Goal: Information Seeking & Learning: Learn about a topic

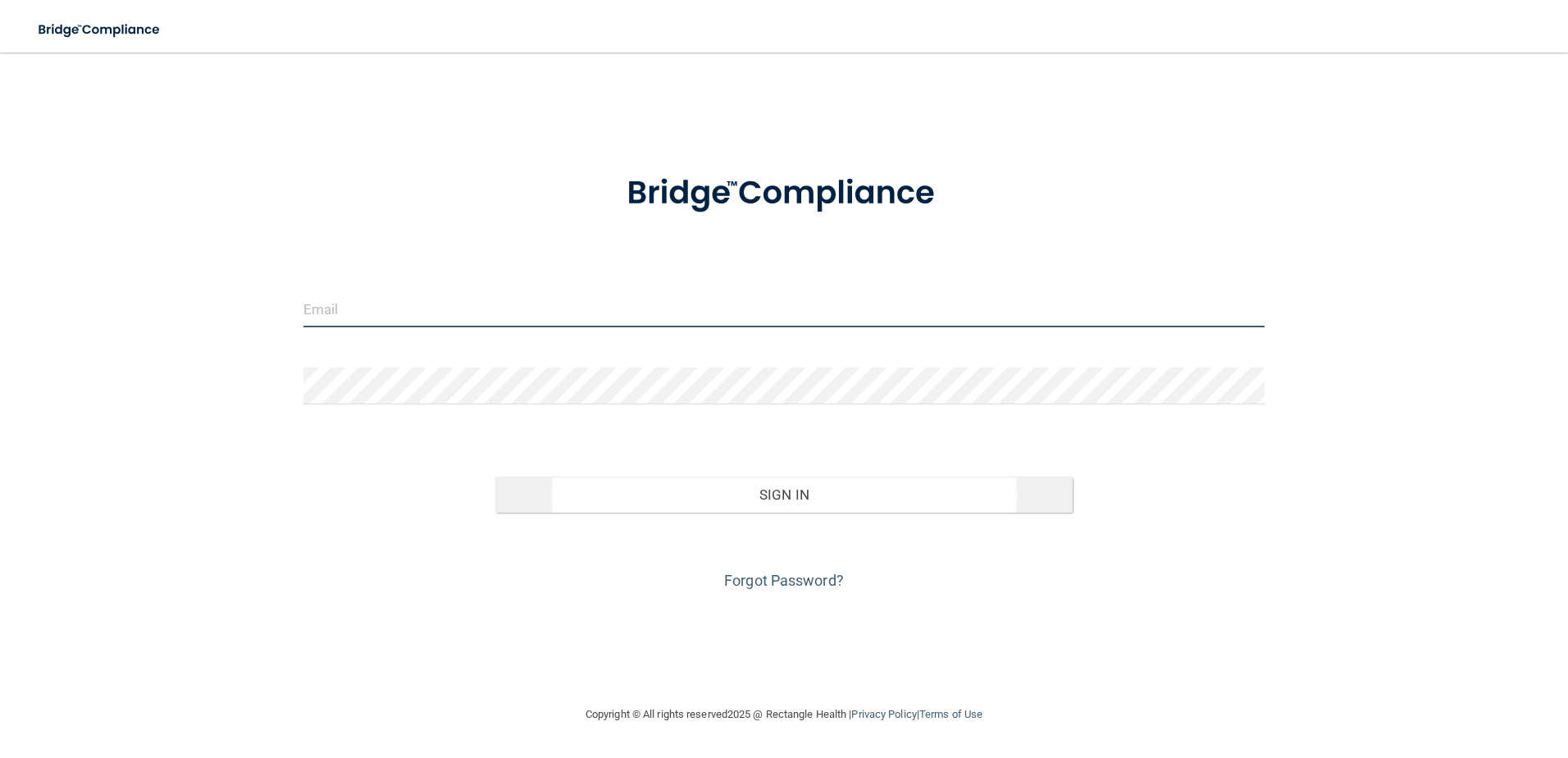
type input "[PERSON_NAME][EMAIL_ADDRESS][DOMAIN_NAME]"
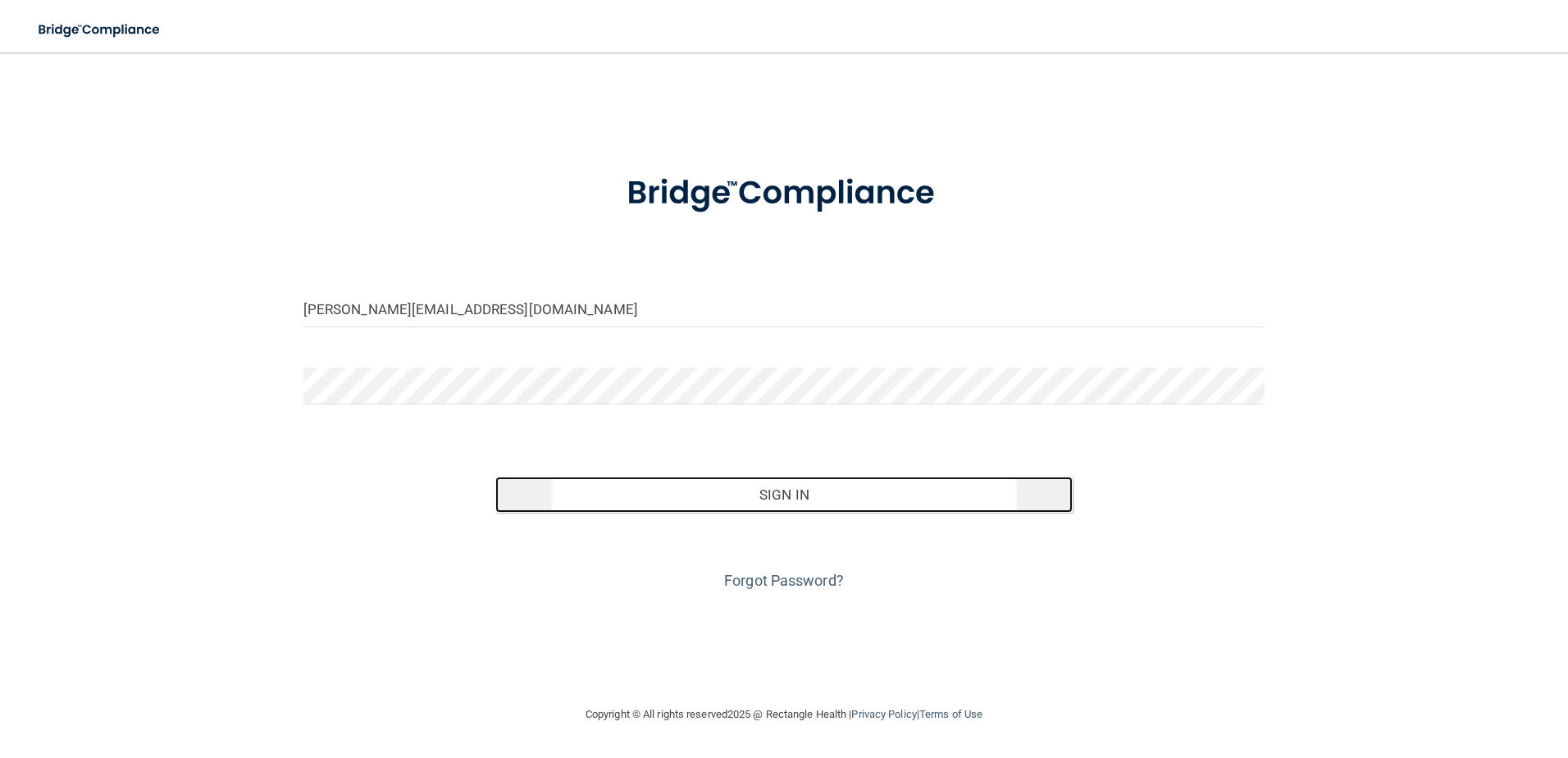
click at [786, 497] on button "Sign In" at bounding box center [784, 494] width 578 height 36
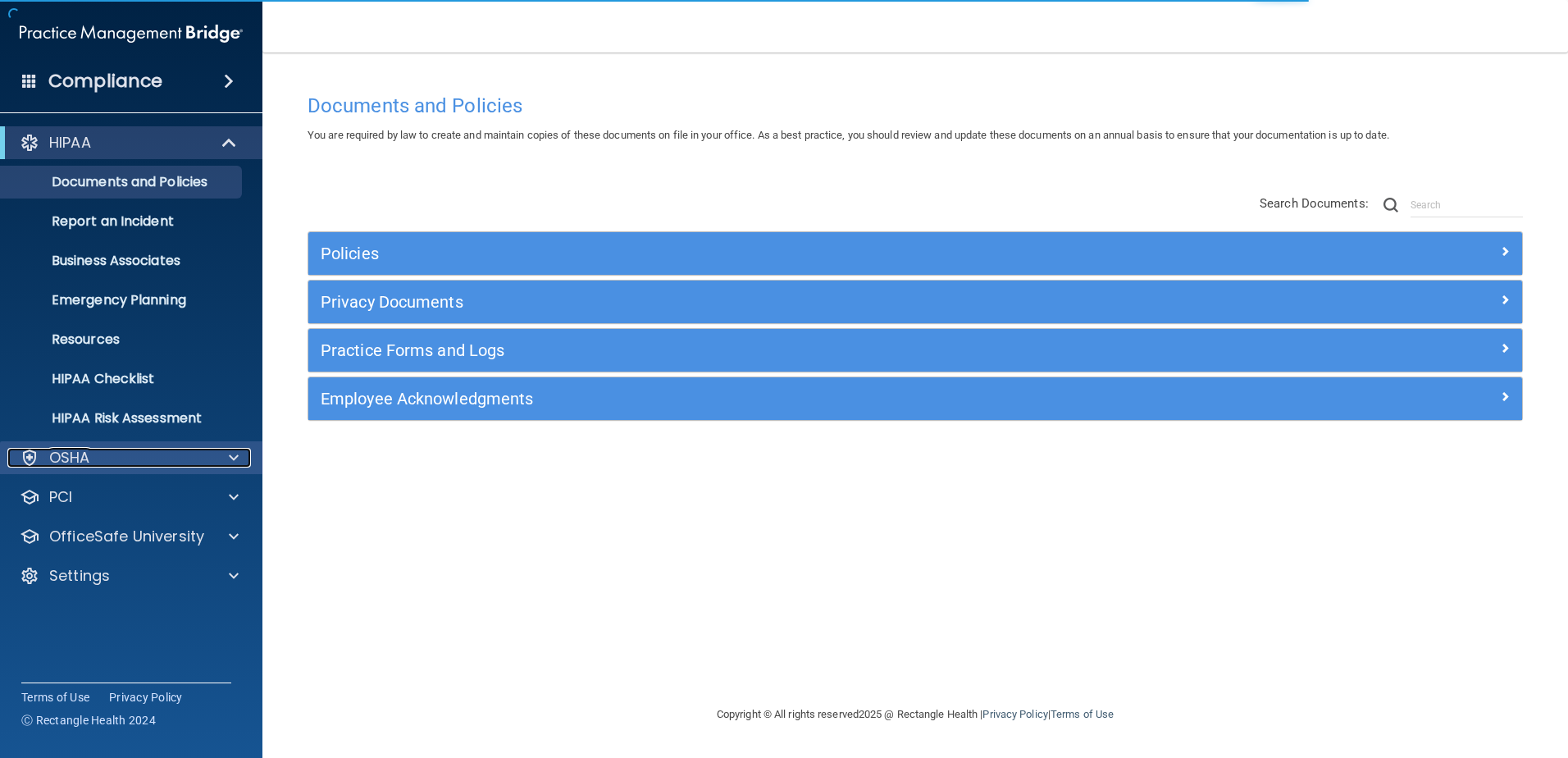
click at [208, 453] on div "OSHA" at bounding box center [109, 458] width 204 height 20
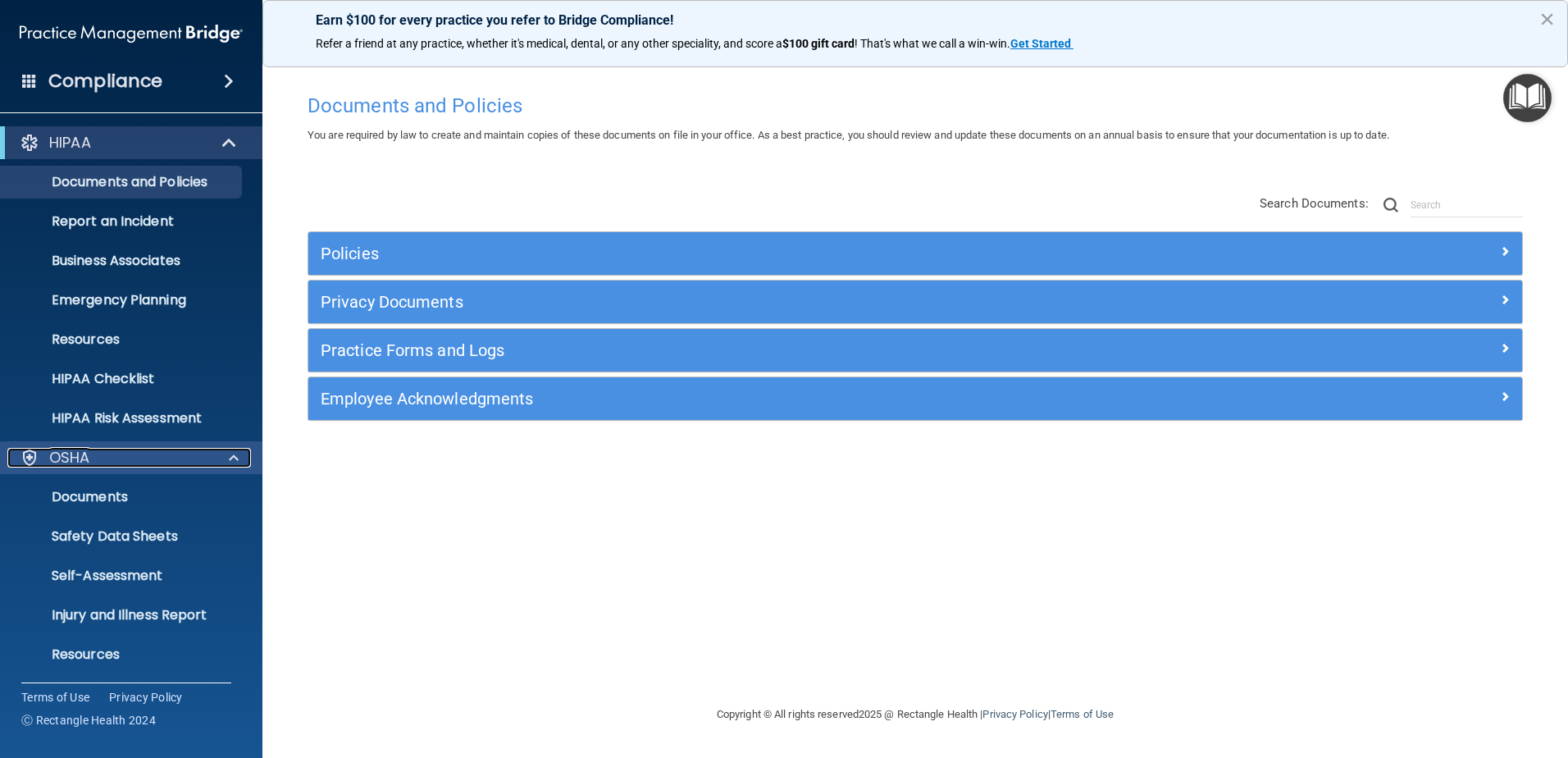
click at [222, 459] on div at bounding box center [231, 458] width 41 height 20
click at [157, 507] on link "Documents" at bounding box center [112, 497] width 258 height 33
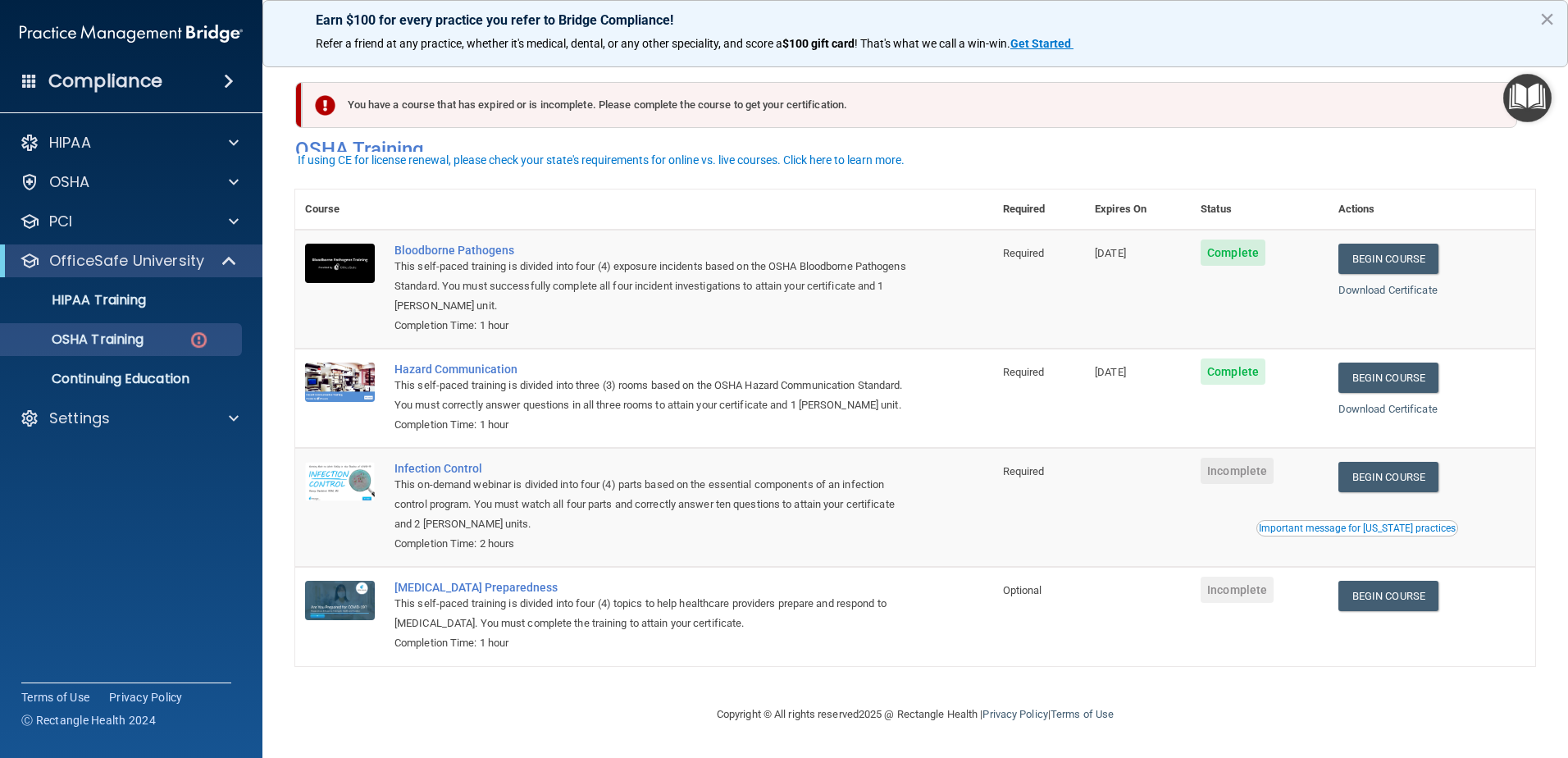
scroll to position [17, 0]
click at [1392, 486] on link "Begin Course" at bounding box center [1388, 477] width 100 height 30
click at [177, 372] on p "Continuing Education" at bounding box center [122, 379] width 224 height 17
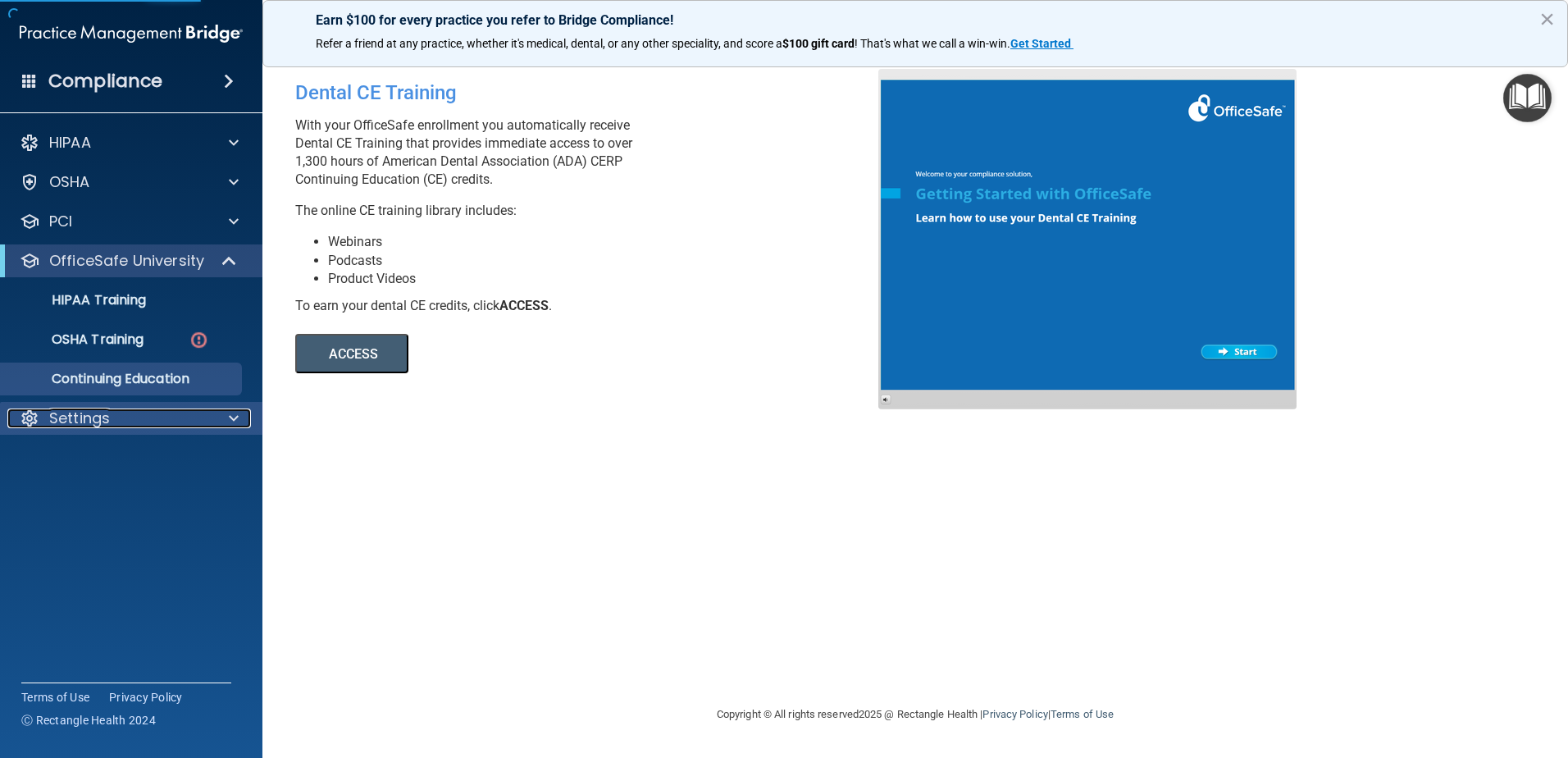
click at [192, 425] on div "Settings" at bounding box center [109, 418] width 204 height 20
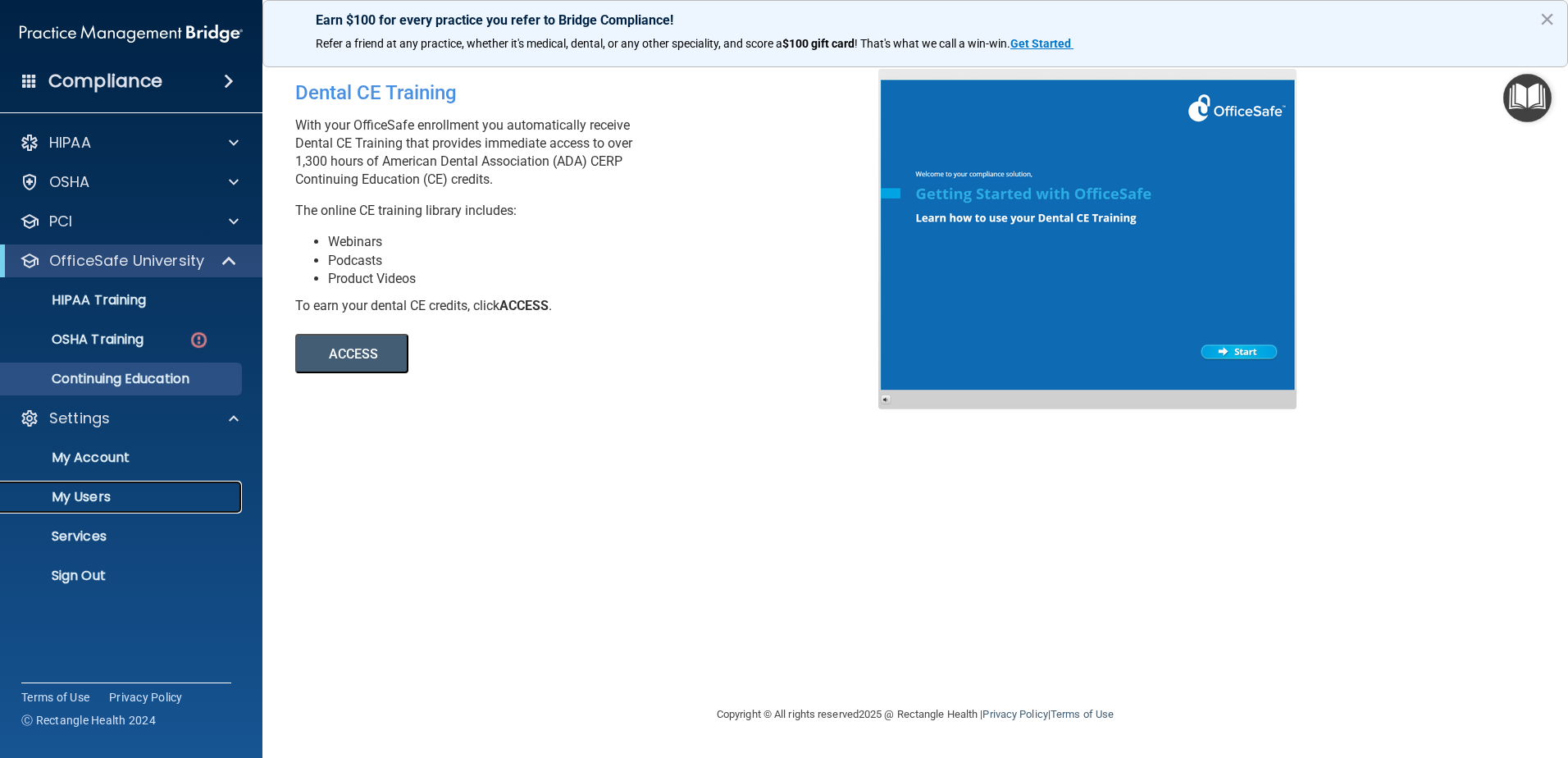
click at [154, 485] on link "My Users" at bounding box center [112, 497] width 258 height 33
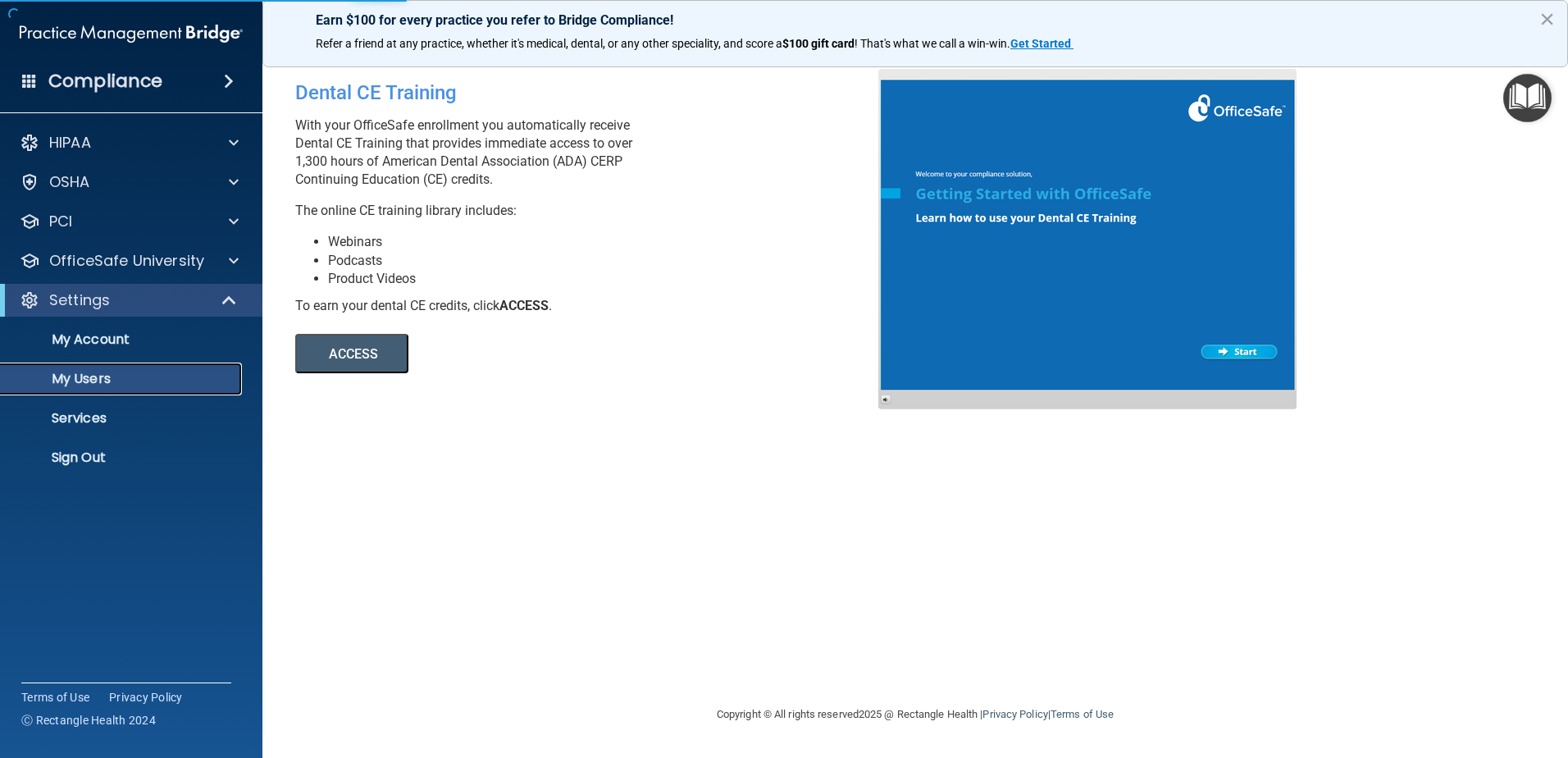
select select "20"
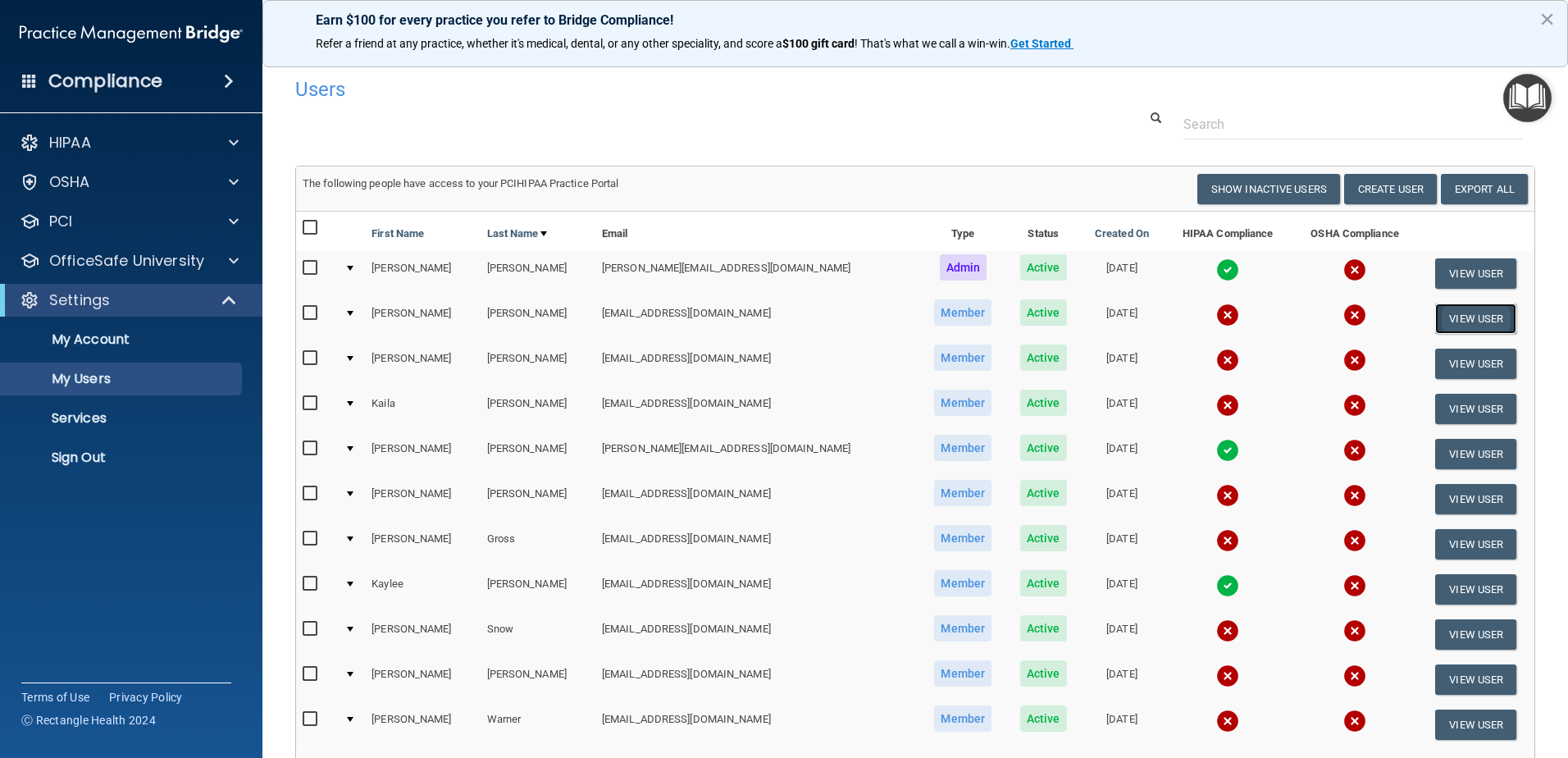
click at [1458, 318] on button "View User" at bounding box center [1476, 319] width 81 height 30
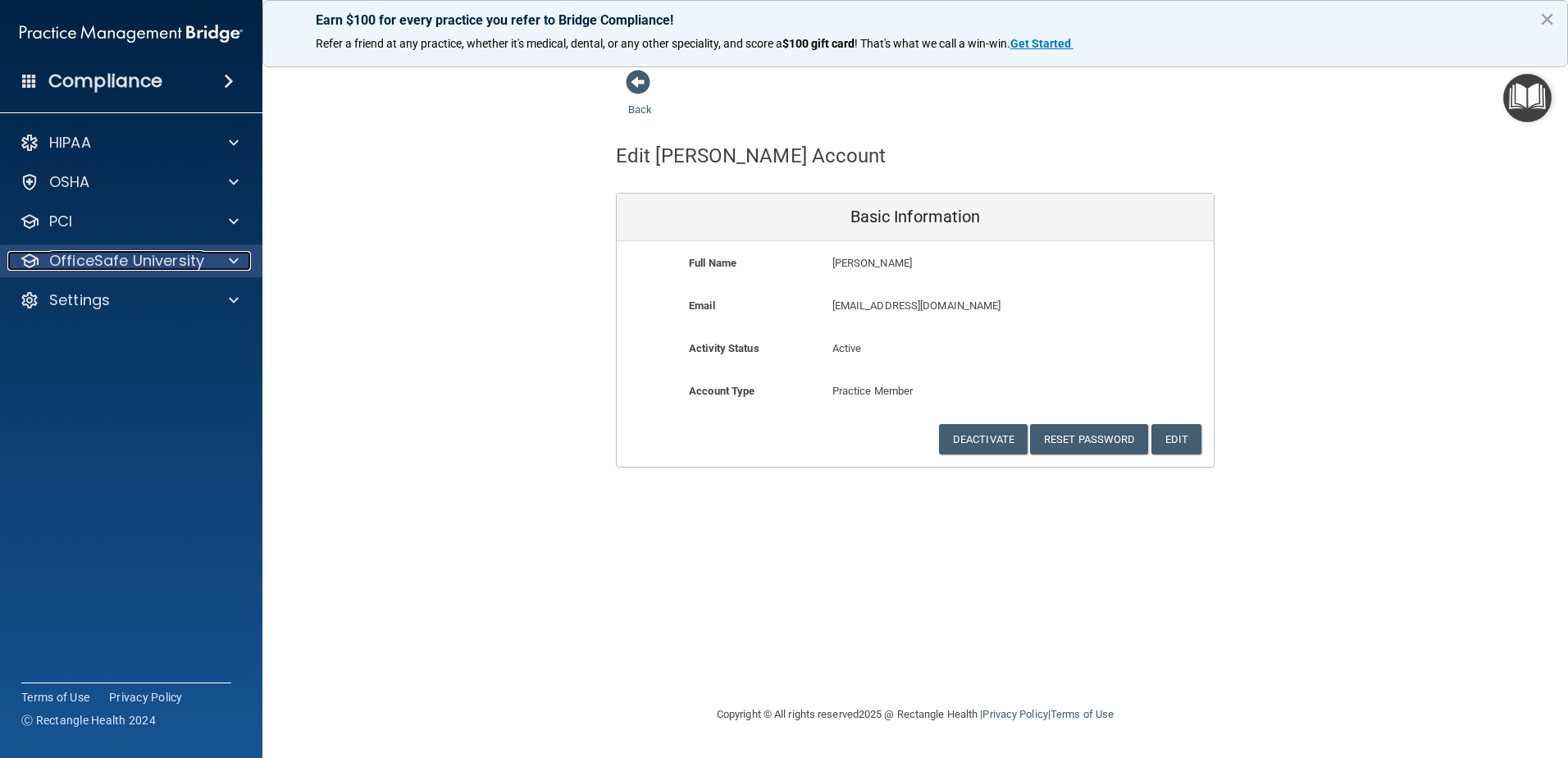
click at [198, 265] on p "OfficeSafe University" at bounding box center [127, 260] width 155 height 20
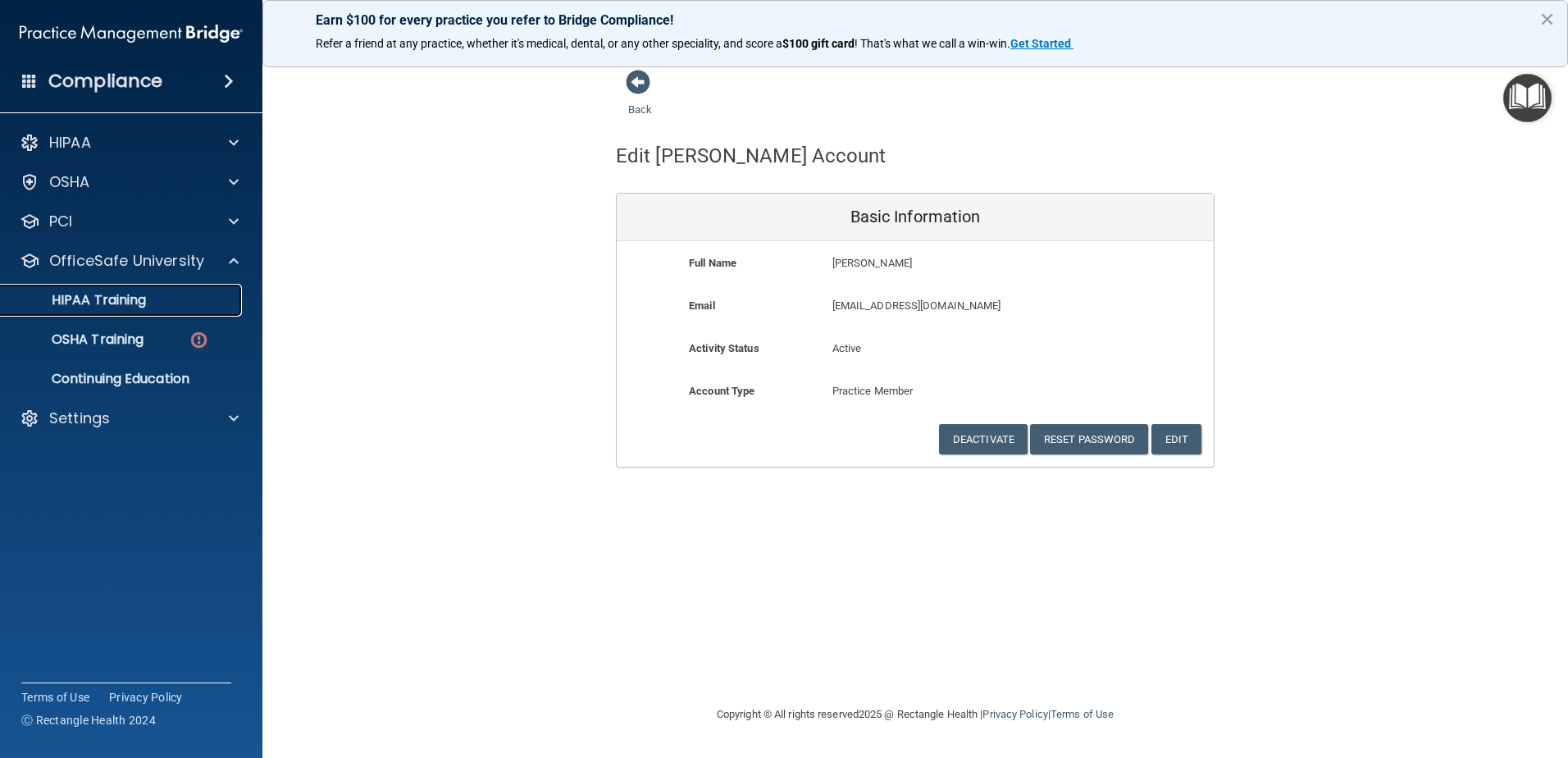
click at [173, 305] on div "HIPAA Training" at bounding box center [122, 300] width 224 height 17
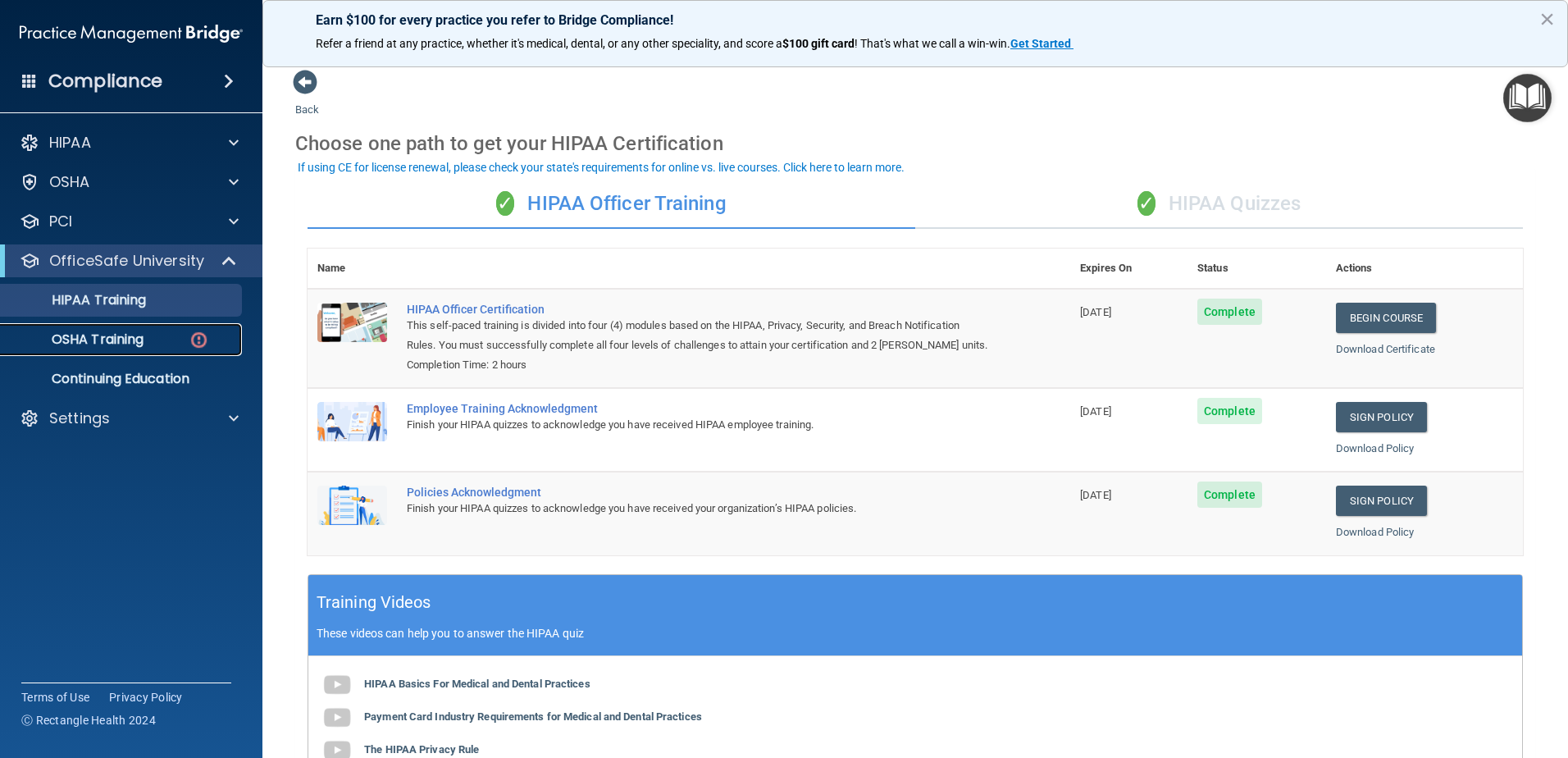
click at [124, 343] on p "OSHA Training" at bounding box center [77, 339] width 133 height 17
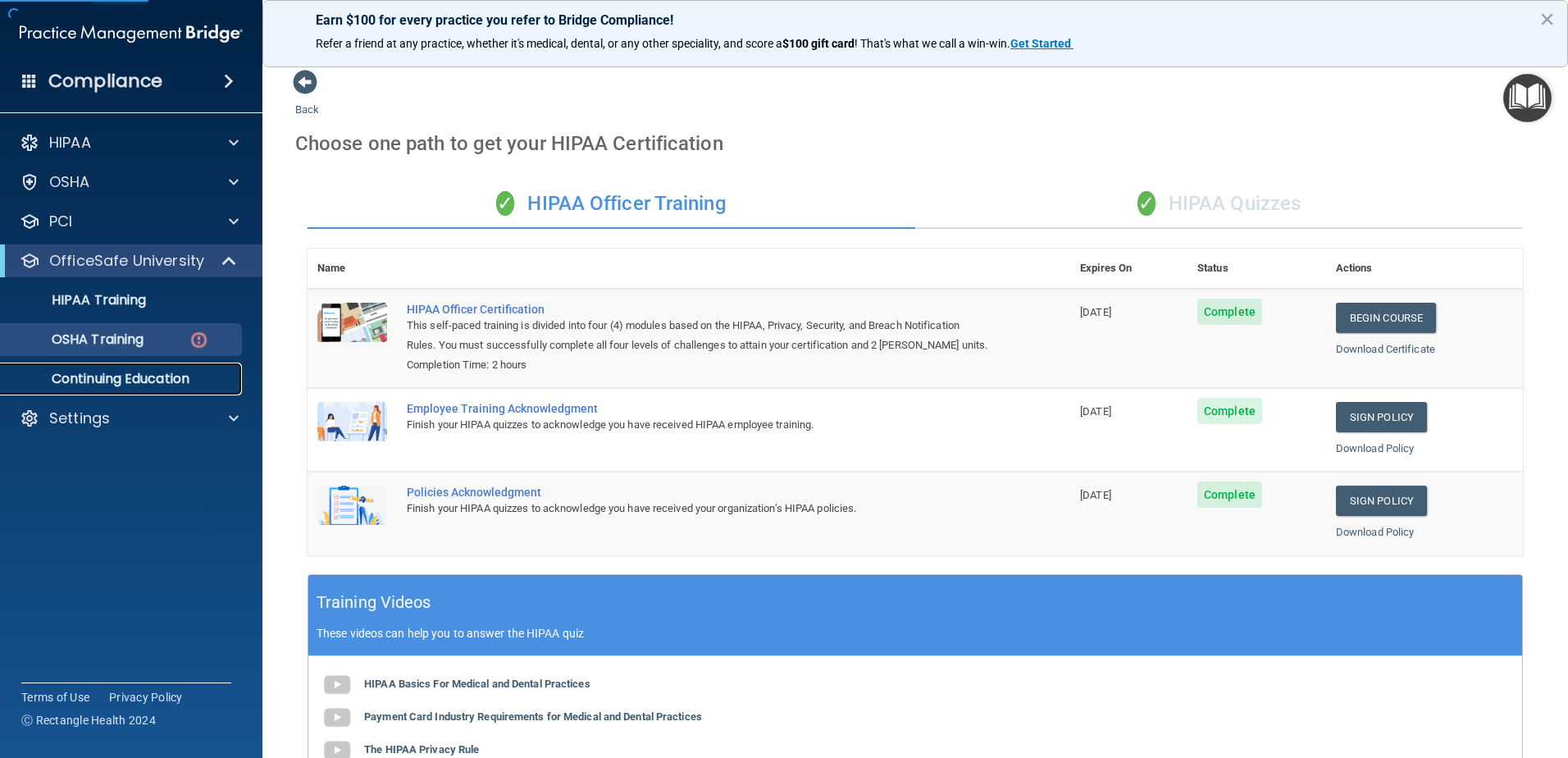
click at [111, 379] on p "Continuing Education" at bounding box center [122, 379] width 224 height 17
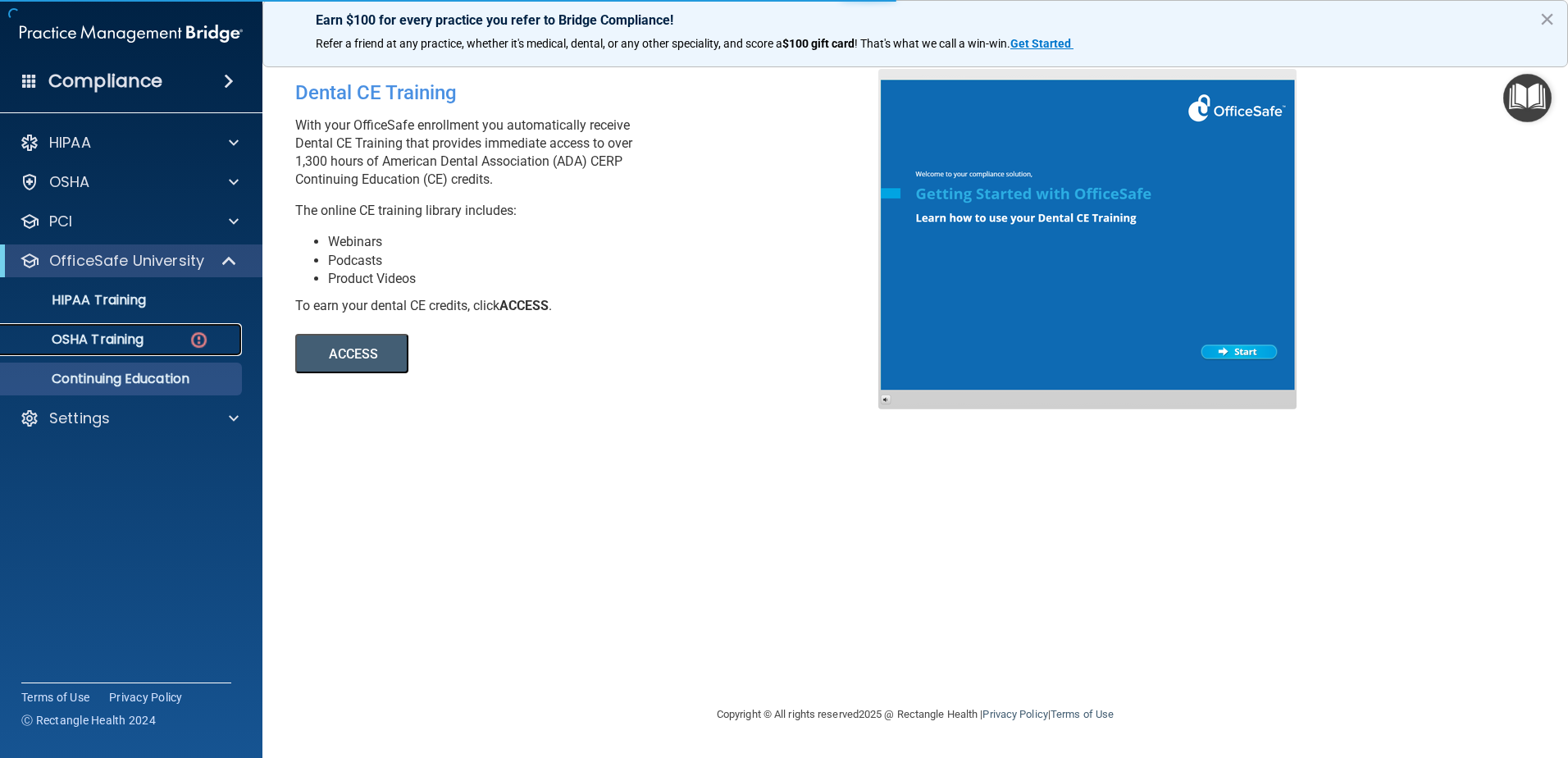
click at [132, 341] on p "OSHA Training" at bounding box center [77, 339] width 133 height 17
